Goal: Browse casually: Explore the website without a specific task or goal

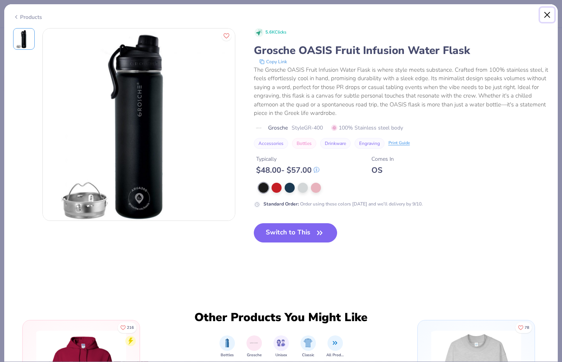
click at [552, 12] on button "Close" at bounding box center [547, 15] width 15 height 15
click at [547, 12] on button "Close" at bounding box center [547, 15] width 15 height 15
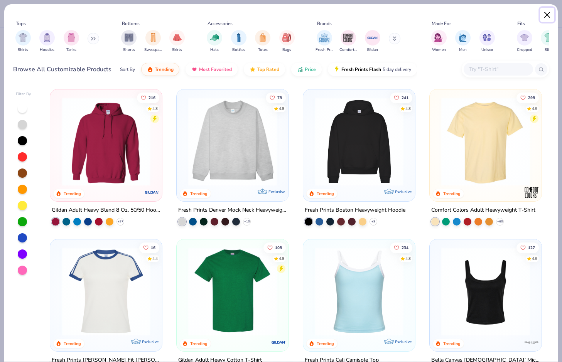
click at [547, 13] on button "Close" at bounding box center [547, 15] width 15 height 15
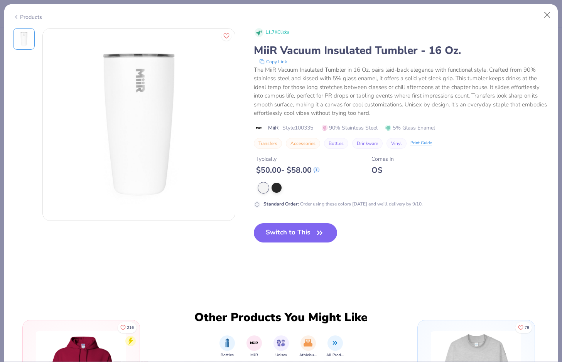
click at [22, 18] on div "Products" at bounding box center [27, 17] width 29 height 8
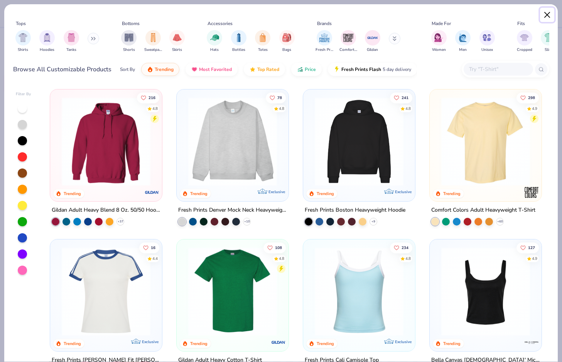
click at [545, 11] on button "Close" at bounding box center [547, 15] width 15 height 15
